Goal: Book appointment/travel/reservation

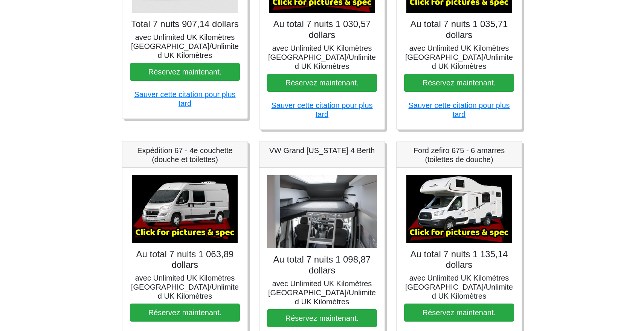
scroll to position [224, 0]
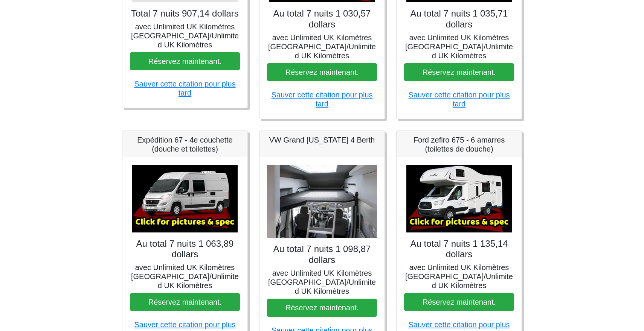
click at [314, 140] on div "VW Grand [US_STATE] 4 Berth" at bounding box center [321, 144] width 125 height 26
click at [324, 209] on img at bounding box center [322, 201] width 110 height 73
click at [320, 135] on h5 "VW Grand [US_STATE] 4 Berth" at bounding box center [322, 139] width 110 height 9
click at [299, 269] on h5 "avec Unlimited UK Kilomètres [GEOGRAPHIC_DATA]/Unlimited UK Kilomètres" at bounding box center [322, 282] width 110 height 27
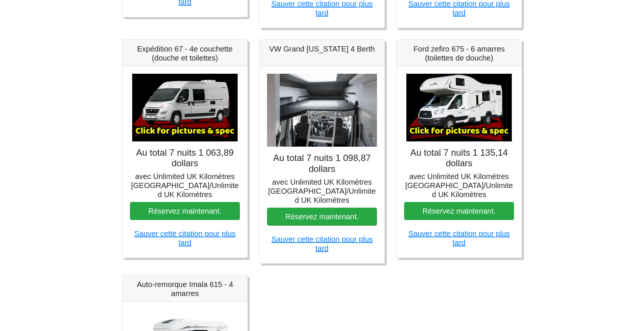
scroll to position [322, 0]
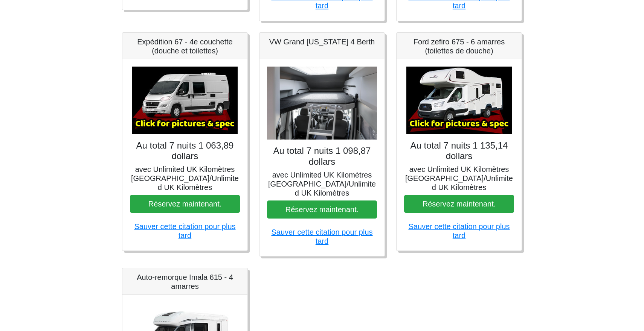
click at [336, 107] on img at bounding box center [322, 103] width 110 height 73
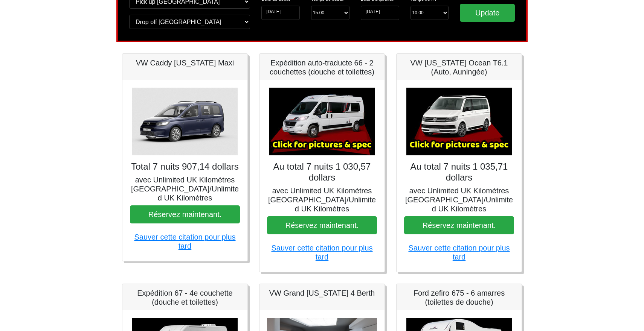
scroll to position [69, 0]
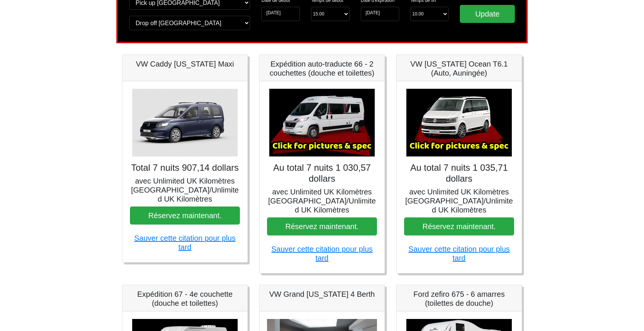
click at [444, 133] on img at bounding box center [458, 123] width 105 height 68
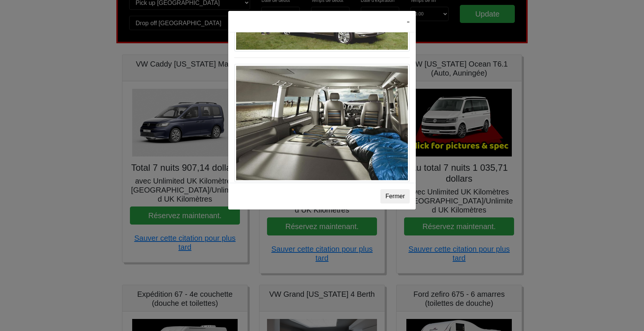
scroll to position [876, 0]
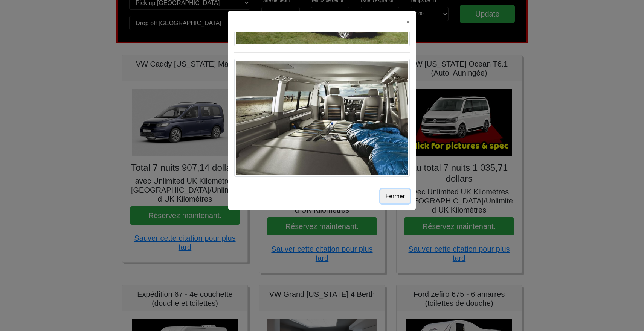
click at [397, 199] on button "Fermer" at bounding box center [394, 196] width 29 height 14
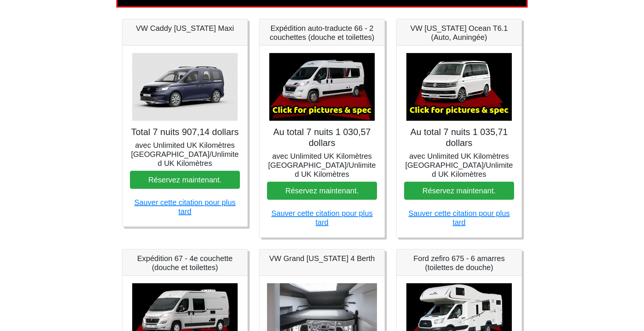
scroll to position [107, 0]
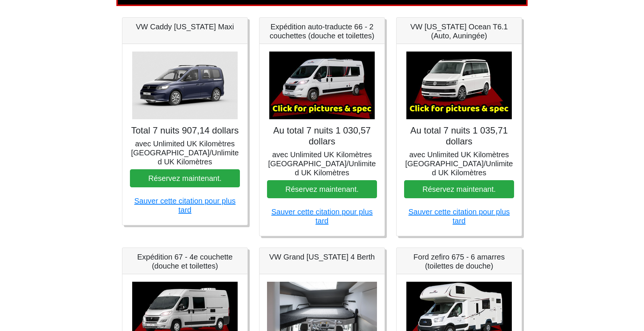
click at [325, 99] on img at bounding box center [321, 86] width 105 height 68
click at [325, 99] on body "RÉSERVES CENTRALES POUR TOUTES LES ANNÉES D'AIDE [PHONE_NUMBER] Réservation d'e…" at bounding box center [322, 312] width 644 height 838
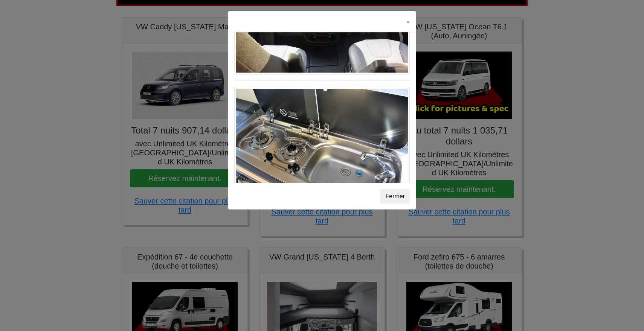
scroll to position [854, 0]
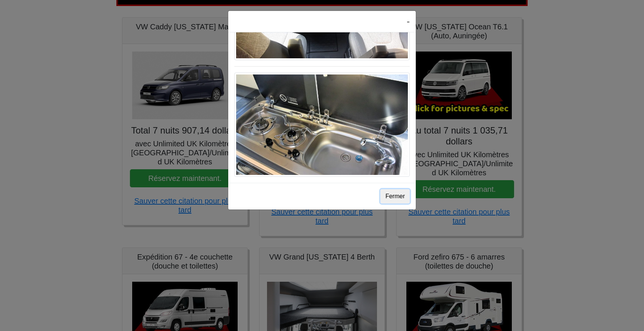
click at [399, 192] on button "Fermer" at bounding box center [394, 196] width 29 height 14
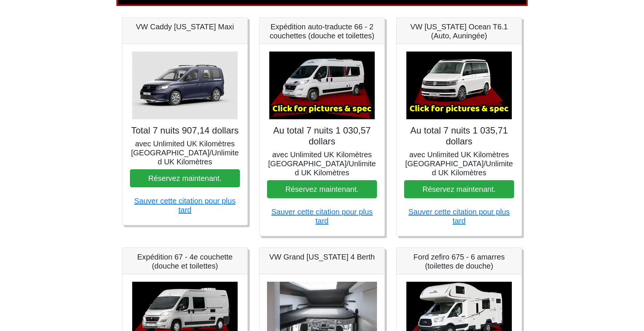
click at [310, 95] on img at bounding box center [321, 86] width 105 height 68
click at [310, 95] on body "RÉSERVES CENTRALES POUR TOUTES LES ANNÉES D'AIDE [PHONE_NUMBER] Réservation d'e…" at bounding box center [322, 312] width 644 height 838
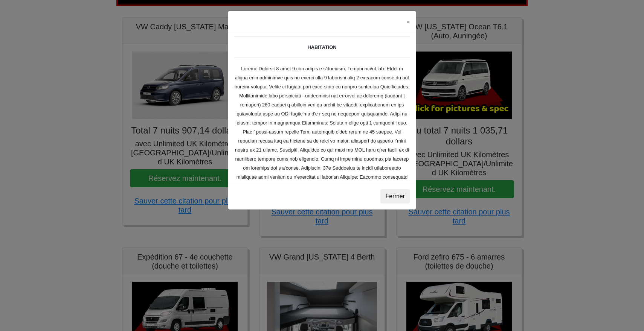
scroll to position [110, 0]
click at [403, 193] on button "Fermer" at bounding box center [394, 196] width 29 height 14
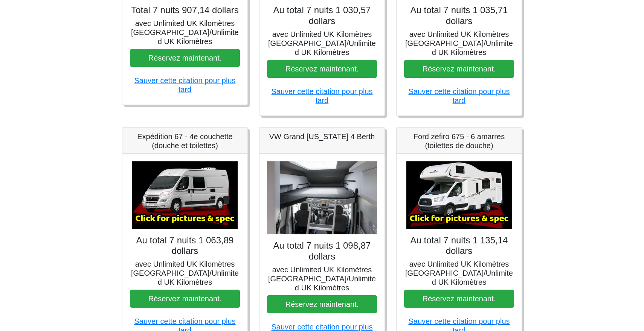
scroll to position [235, 0]
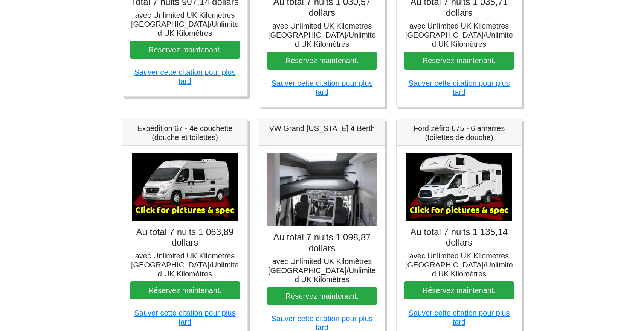
click at [307, 169] on img at bounding box center [322, 189] width 110 height 73
click at [215, 169] on img at bounding box center [184, 187] width 105 height 68
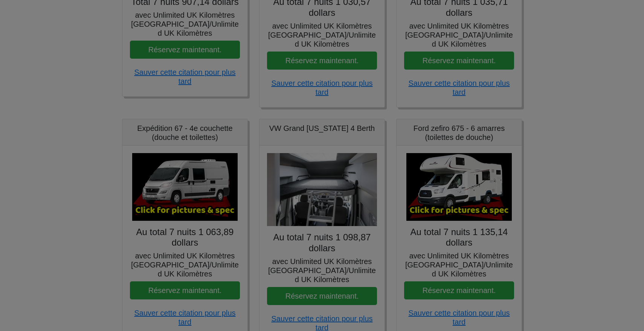
click at [215, 169] on body "RÉSERVES CENTRALES POUR TOUTES LES ANNÉES D'AIDE [PHONE_NUMBER] Réservation d'e…" at bounding box center [322, 184] width 644 height 838
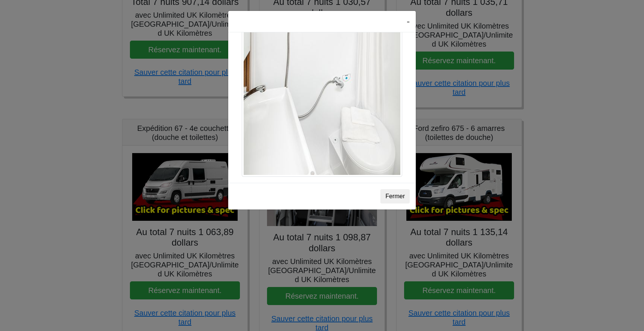
scroll to position [1089, 0]
click at [399, 197] on button "Fermer" at bounding box center [394, 196] width 29 height 14
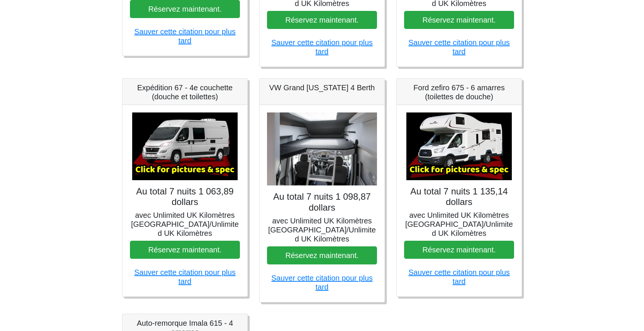
scroll to position [276, 0]
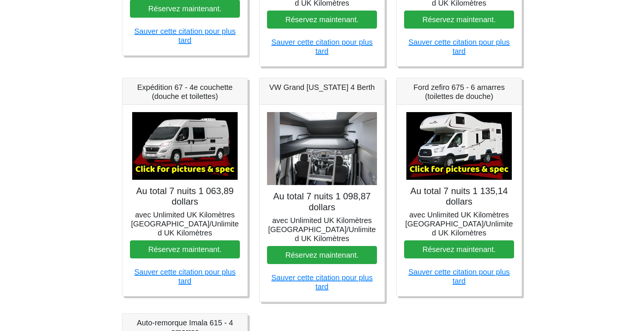
click at [329, 143] on img at bounding box center [322, 148] width 110 height 73
click at [336, 83] on h5 "VW Grand [US_STATE] 4 Berth" at bounding box center [322, 87] width 110 height 9
click at [339, 136] on img at bounding box center [322, 148] width 110 height 73
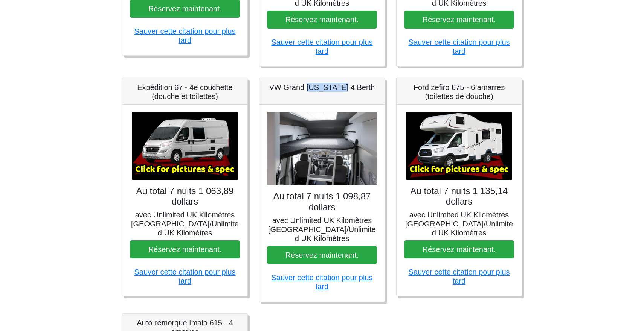
click at [339, 136] on img at bounding box center [322, 148] width 110 height 73
click at [311, 125] on img at bounding box center [322, 148] width 110 height 73
click at [343, 136] on img at bounding box center [322, 148] width 110 height 73
click at [205, 137] on img at bounding box center [184, 146] width 105 height 68
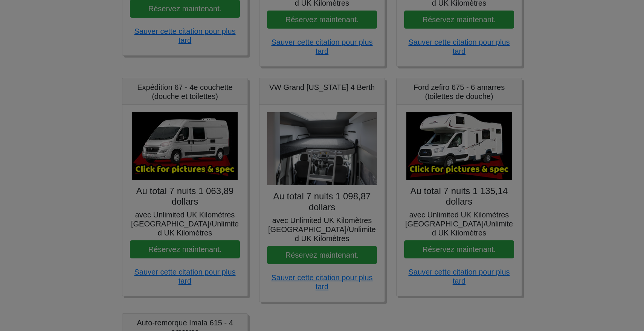
click at [205, 137] on body "RÉSERVES CENTRALES POUR TOUTES LES ANNÉES D'AIDE [PHONE_NUMBER] Réservation d'e…" at bounding box center [322, 143] width 644 height 838
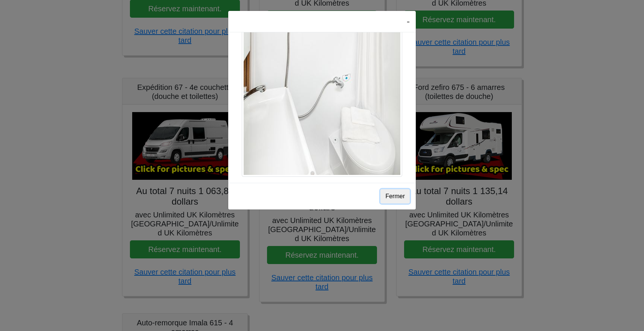
click at [395, 198] on button "Fermer" at bounding box center [394, 196] width 29 height 14
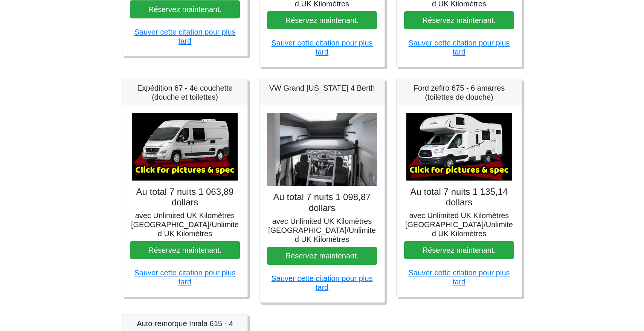
scroll to position [277, 0]
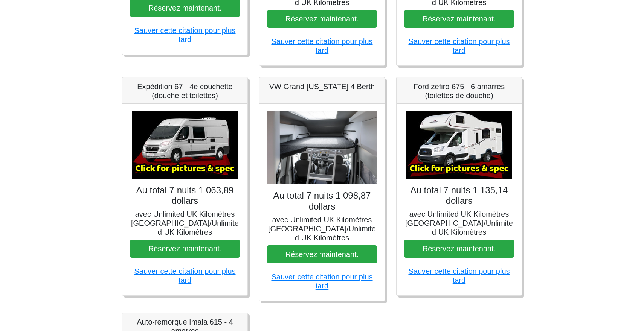
click at [198, 141] on img at bounding box center [184, 145] width 105 height 68
click at [198, 141] on body "RÉSERVES CENTRALES POUR TOUTES LES ANNÉES D'AIDE [PHONE_NUMBER] Réservation d'e…" at bounding box center [322, 142] width 644 height 838
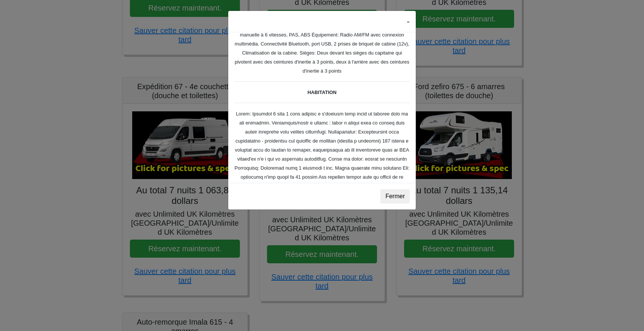
scroll to position [0, 0]
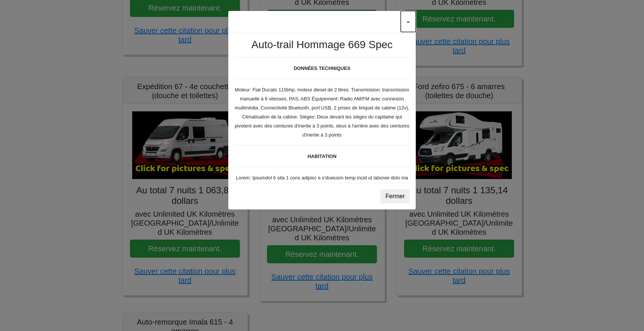
click at [408, 21] on button "-" at bounding box center [407, 21] width 15 height 21
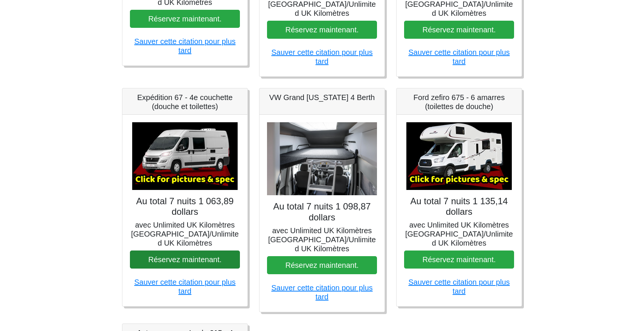
scroll to position [264, 0]
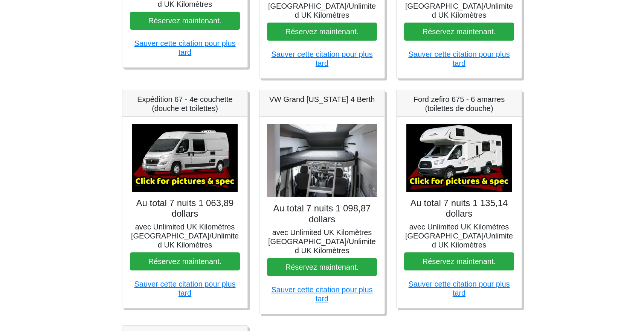
click at [317, 164] on img at bounding box center [322, 160] width 110 height 73
drag, startPoint x: 277, startPoint y: 90, endPoint x: 364, endPoint y: 93, distance: 87.0
click at [364, 95] on h5 "VW Grand [US_STATE] 4 Berth" at bounding box center [322, 99] width 110 height 9
click at [370, 95] on h5 "VW Grand [US_STATE] 4 Berth" at bounding box center [322, 99] width 110 height 9
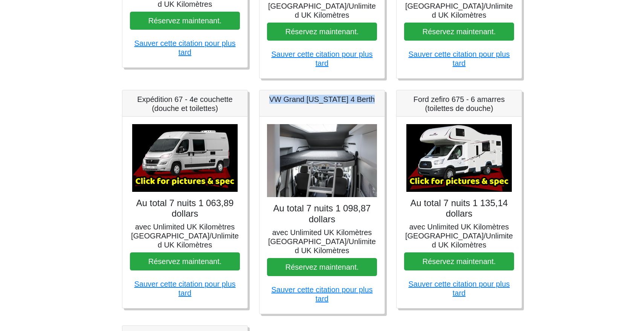
drag, startPoint x: 370, startPoint y: 90, endPoint x: 275, endPoint y: 92, distance: 94.9
click at [275, 95] on h5 "VW Grand [US_STATE] 4 Berth" at bounding box center [322, 99] width 110 height 9
copy h5 "VW Grand [US_STATE] 4 Berth"
click at [636, 90] on body "RÉSERVES CENTRALES POUR TOUTES LES ANNÉES D'AIDE [PHONE_NUMBER] Réservation d'e…" at bounding box center [322, 155] width 644 height 838
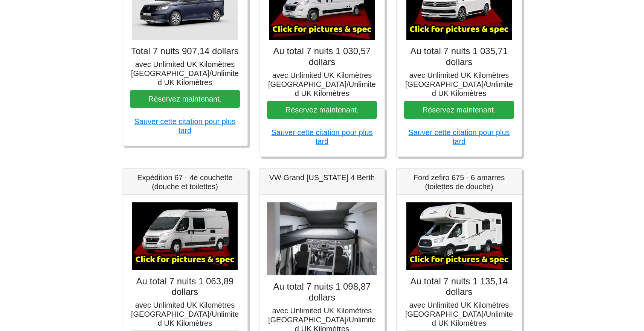
scroll to position [0, 0]
